Goal: Transaction & Acquisition: Download file/media

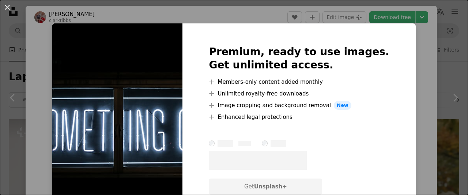
scroll to position [390, 0]
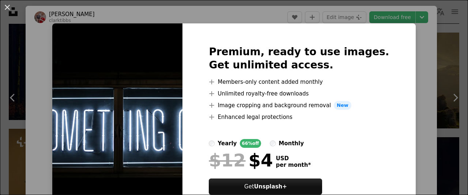
click at [412, 63] on div "An X shape Premium, ready to use images. Get unlimited access. A plus sign Memb…" at bounding box center [234, 97] width 468 height 195
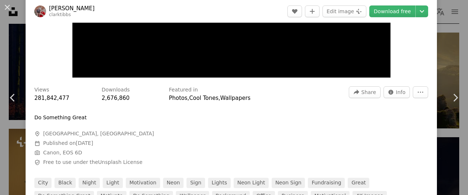
scroll to position [137, 0]
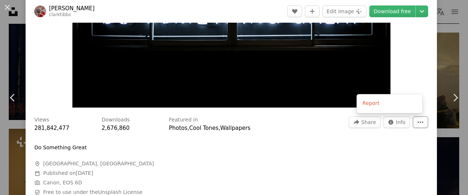
click at [418, 122] on icon "More Actions" at bounding box center [420, 122] width 5 height 1
drag, startPoint x: 458, startPoint y: 25, endPoint x: 458, endPoint y: 32, distance: 6.6
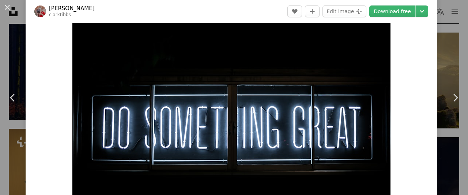
scroll to position [9, 0]
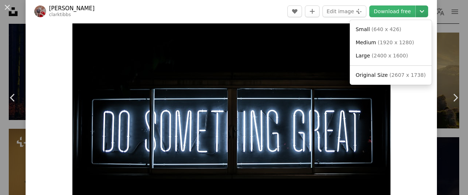
click at [420, 10] on icon "Chevron down" at bounding box center [422, 11] width 12 height 9
click at [385, 72] on span "Original Size ( 2607 x 1738 )" at bounding box center [391, 75] width 70 height 7
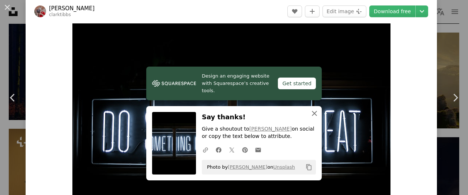
click at [311, 111] on icon "An X shape" at bounding box center [314, 113] width 9 height 9
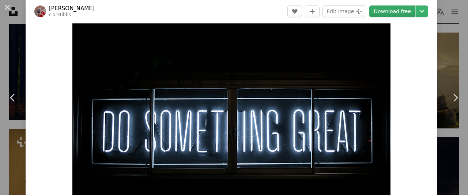
click at [388, 8] on link "Download free" at bounding box center [392, 11] width 46 height 12
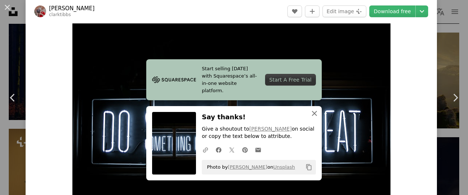
click at [310, 117] on icon "An X shape" at bounding box center [314, 113] width 9 height 9
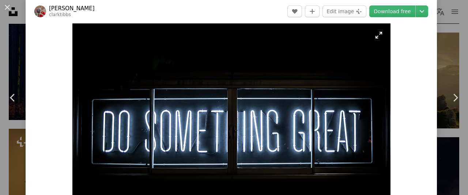
click at [383, 173] on img "Zoom in on this image" at bounding box center [231, 129] width 318 height 212
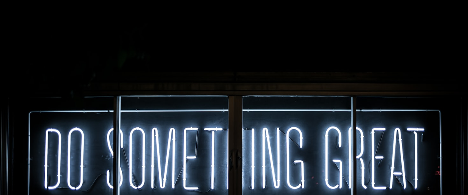
scroll to position [55, 0]
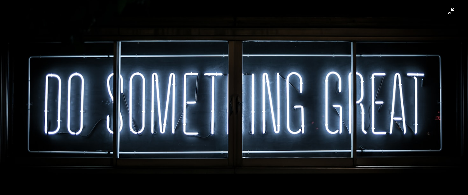
click at [445, 16] on img "Zoom out on this image" at bounding box center [234, 101] width 469 height 313
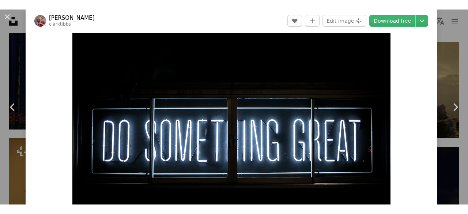
scroll to position [32, 0]
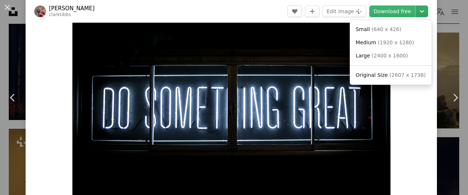
click at [416, 13] on icon "Chevron down" at bounding box center [422, 11] width 12 height 9
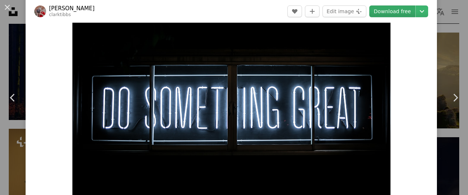
click at [397, 9] on link "Download free" at bounding box center [392, 11] width 46 height 12
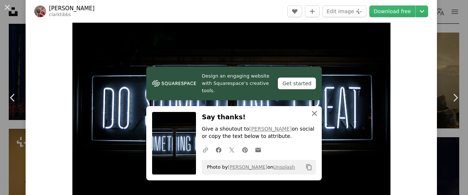
click at [312, 114] on icon "button" at bounding box center [314, 113] width 5 height 5
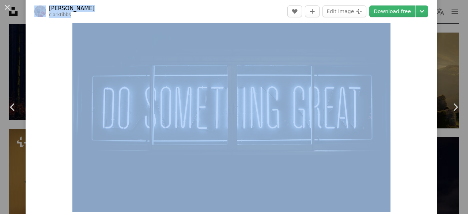
drag, startPoint x: 408, startPoint y: 71, endPoint x: 463, endPoint y: 43, distance: 61.8
click at [419, 66] on div "Zoom in" at bounding box center [231, 105] width 411 height 219
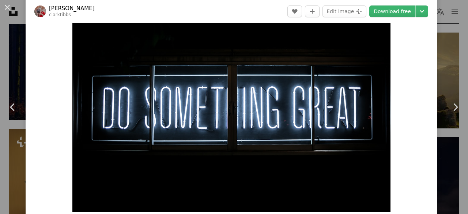
click at [419, 66] on div "Zoom in" at bounding box center [231, 105] width 411 height 219
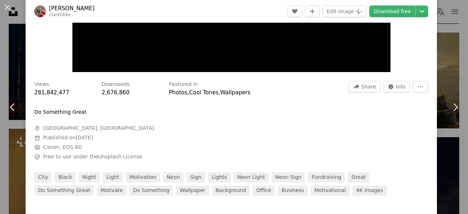
scroll to position [193, 0]
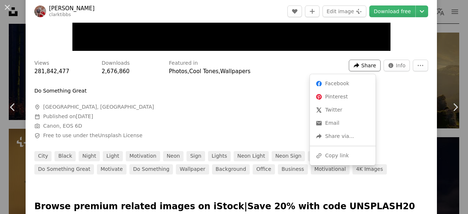
click at [361, 68] on span "Share" at bounding box center [368, 65] width 15 height 11
